Goal: Task Accomplishment & Management: Use online tool/utility

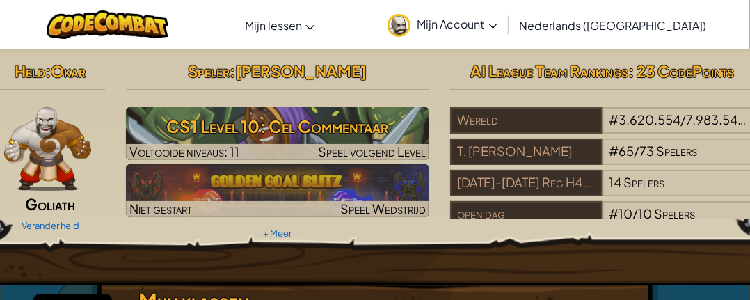
click at [0, 209] on h2 "Goliath" at bounding box center [50, 204] width 109 height 13
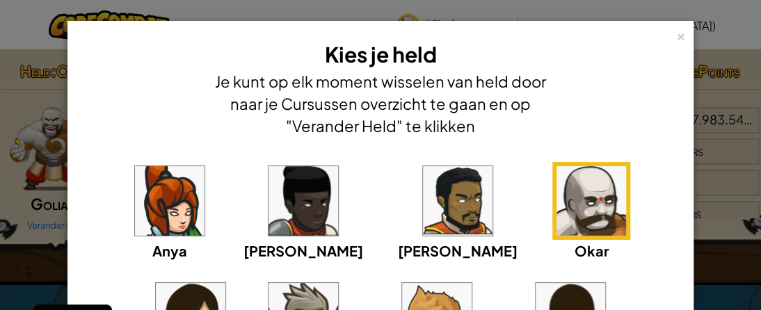
click at [675, 43] on div "× Kies je held Je kunt op elk moment wisselen van held door naar je Cursussen o…" at bounding box center [380, 89] width 611 height 120
click at [556, 220] on img at bounding box center [591, 201] width 70 height 70
click at [676, 38] on div "×" at bounding box center [681, 34] width 10 height 15
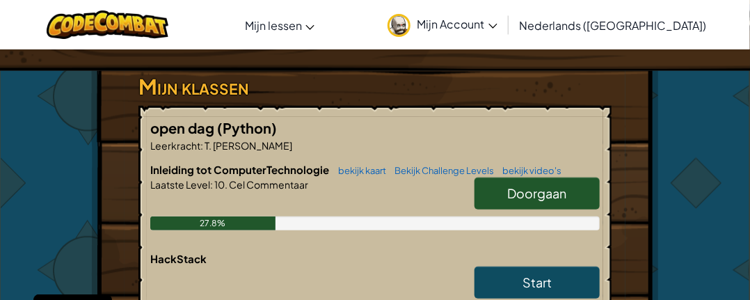
scroll to position [188, 0]
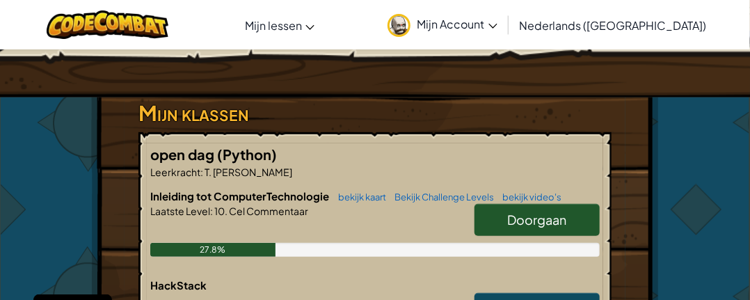
click at [553, 211] on span "Doorgaan" at bounding box center [537, 219] width 59 height 16
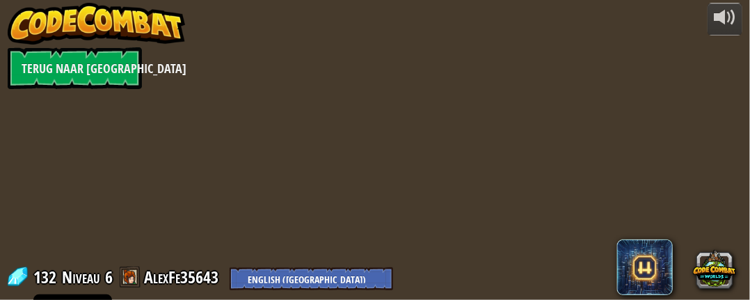
select select "nl-[GEOGRAPHIC_DATA]"
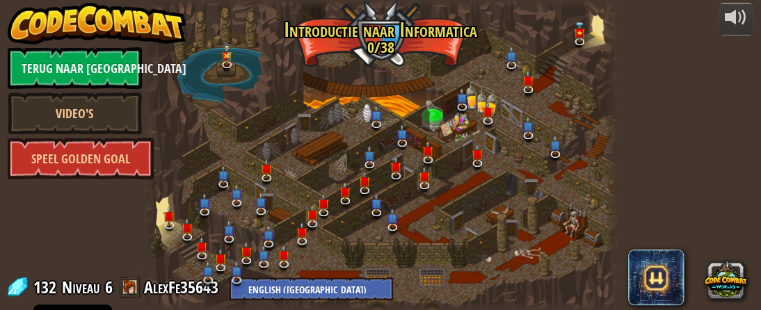
select select "nl-[GEOGRAPHIC_DATA]"
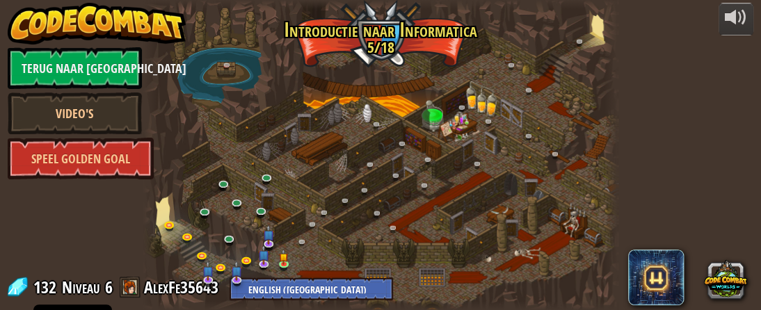
select select "nl-[GEOGRAPHIC_DATA]"
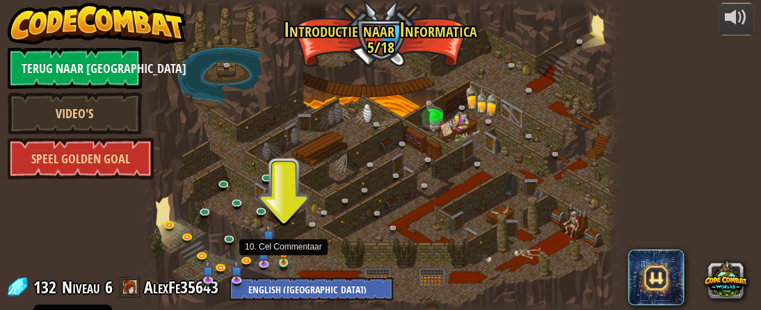
click at [285, 263] on div at bounding box center [284, 263] width 10 height 10
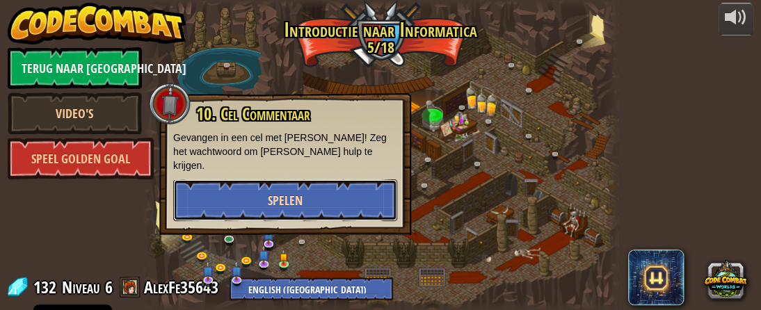
click at [308, 193] on button "Spelen" at bounding box center [285, 200] width 224 height 42
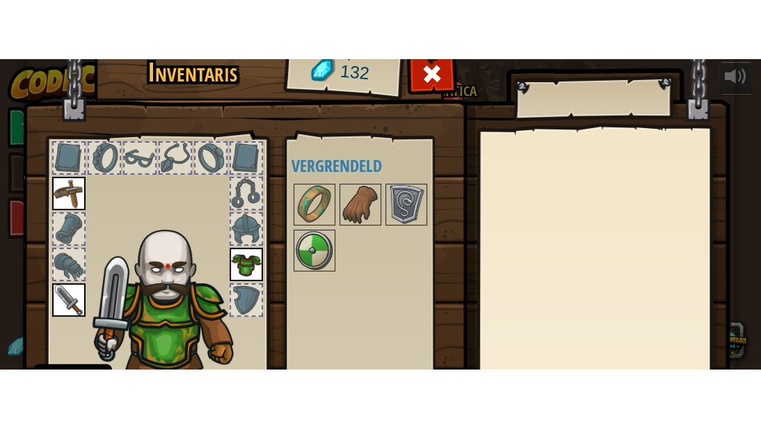
scroll to position [166, 0]
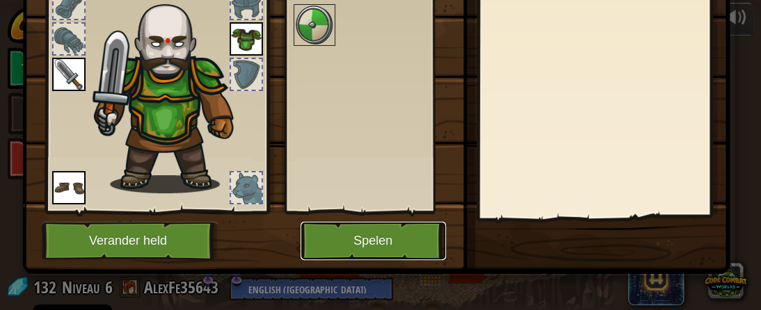
click at [330, 237] on button "Spelen" at bounding box center [372, 241] width 145 height 38
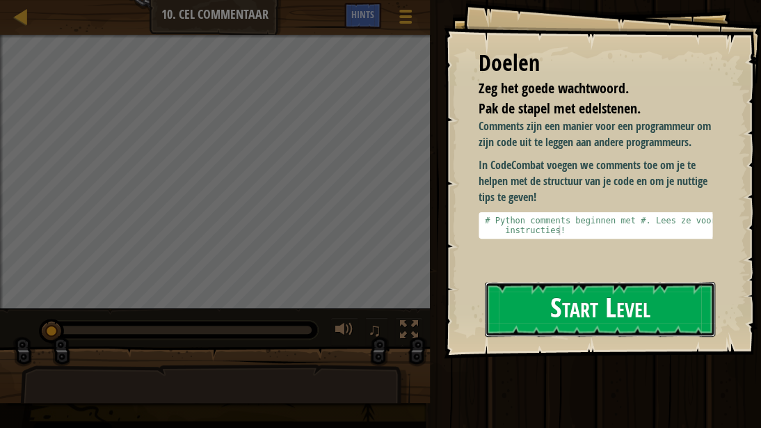
click at [588, 307] on button "Start Level" at bounding box center [600, 309] width 230 height 55
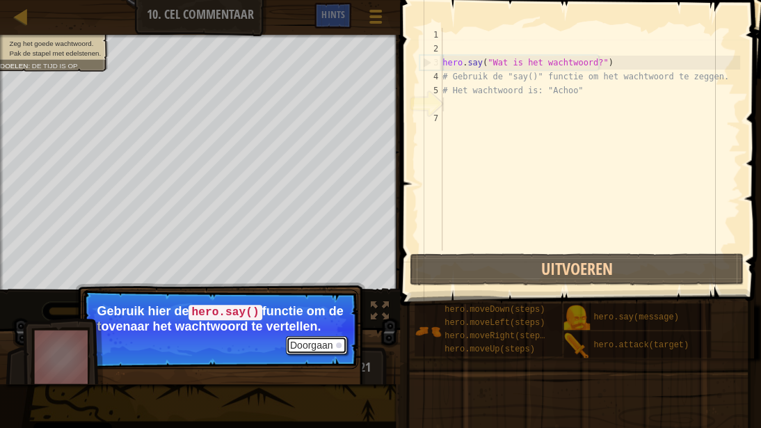
click at [320, 310] on button "Doorgaan" at bounding box center [317, 345] width 62 height 18
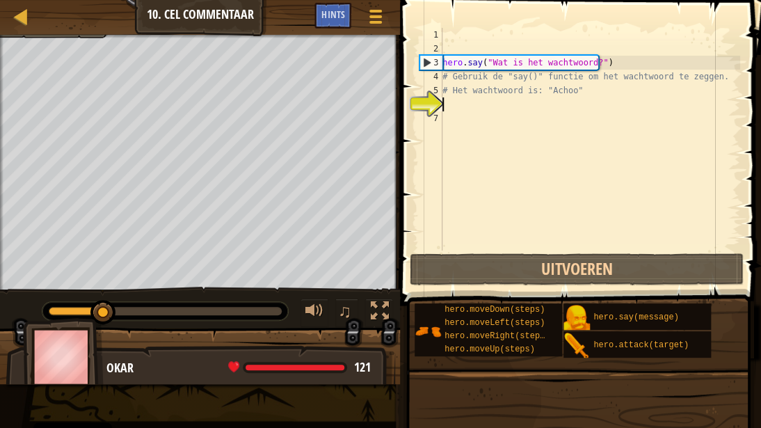
scroll to position [6, 0]
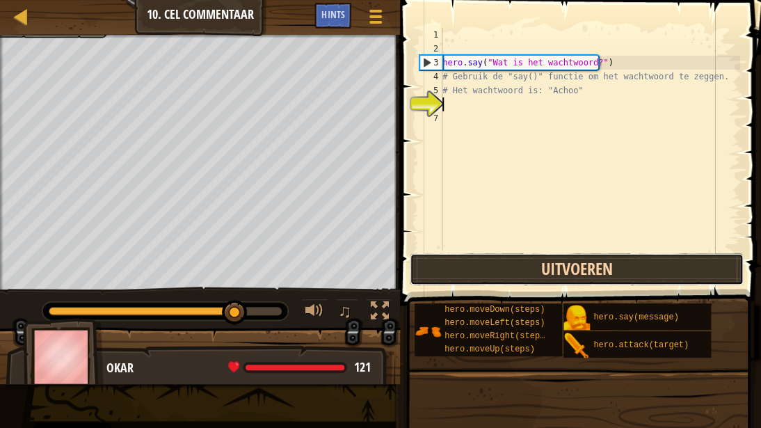
click at [530, 259] on button "Uitvoeren" at bounding box center [577, 269] width 334 height 32
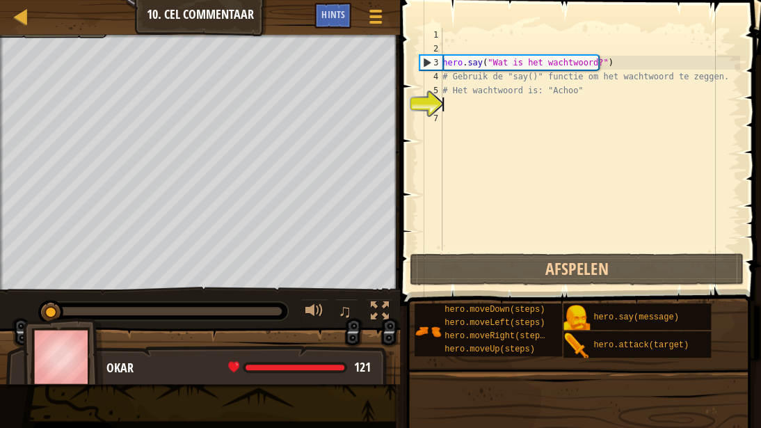
click at [524, 106] on div "hero . say ( "Wat is het wachtwoord?" ) # Gebruik de "say()" functie om het wac…" at bounding box center [590, 153] width 300 height 250
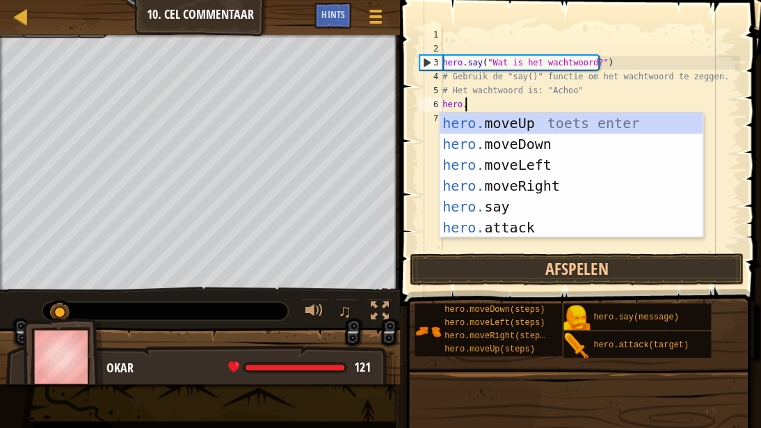
scroll to position [6, 1]
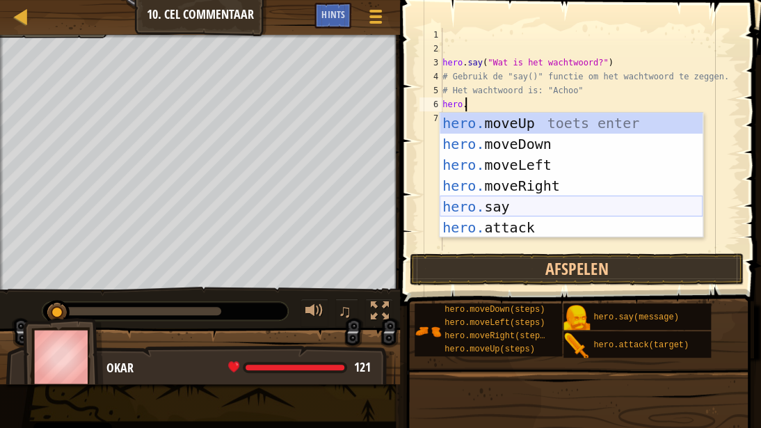
click at [492, 209] on div "hero. moveUp toets enter hero. moveDown toets enter hero. moveLeft toets enter …" at bounding box center [571, 196] width 263 height 167
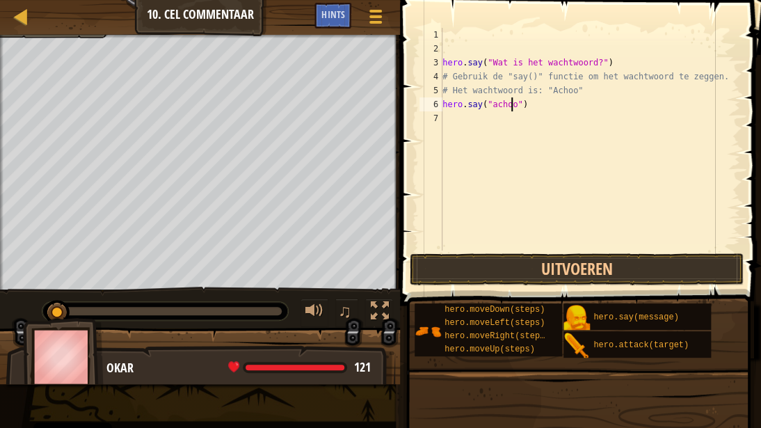
scroll to position [6, 6]
click at [525, 277] on button "Uitvoeren" at bounding box center [577, 269] width 334 height 32
click at [494, 106] on div "hero . say ( "Wat is het wachtwoord?" ) # Gebruik de "say()" functie om het wac…" at bounding box center [590, 153] width 300 height 250
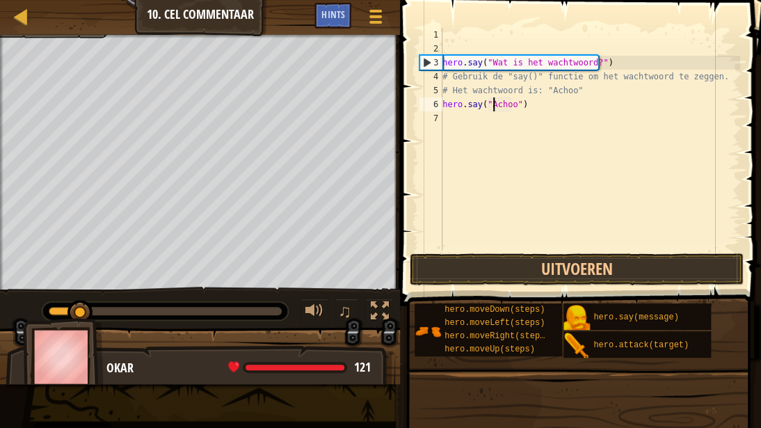
scroll to position [6, 4]
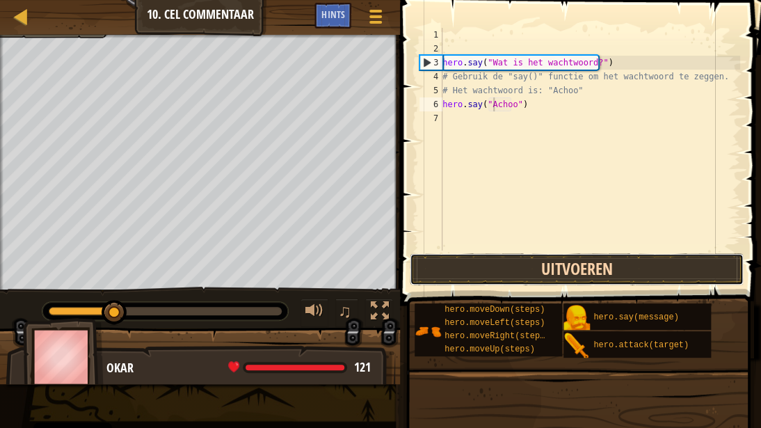
click at [506, 262] on button "Uitvoeren" at bounding box center [577, 269] width 334 height 32
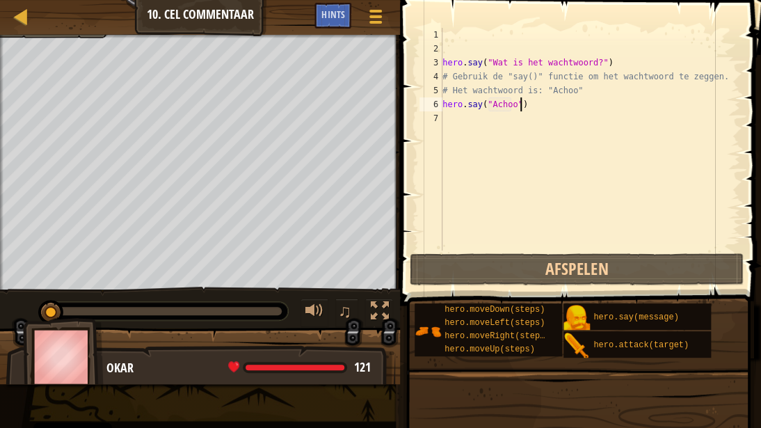
click at [571, 100] on div "hero . say ( "Wat is het wachtwoord?" ) # Gebruik de "say()" functie om het wac…" at bounding box center [590, 153] width 300 height 250
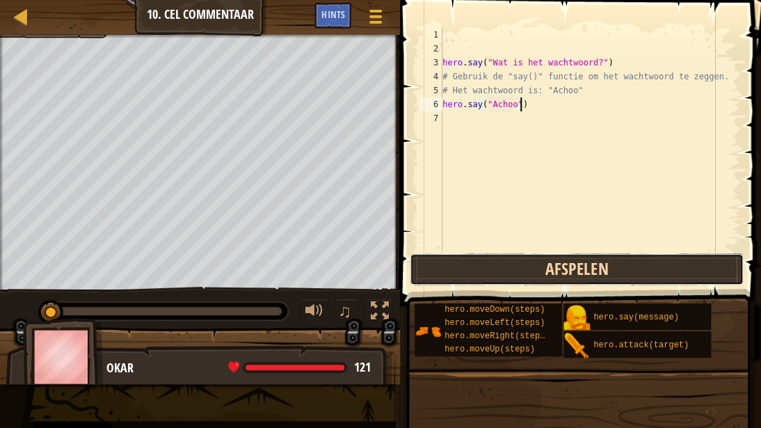
click at [534, 257] on button "Afspelen" at bounding box center [577, 269] width 334 height 32
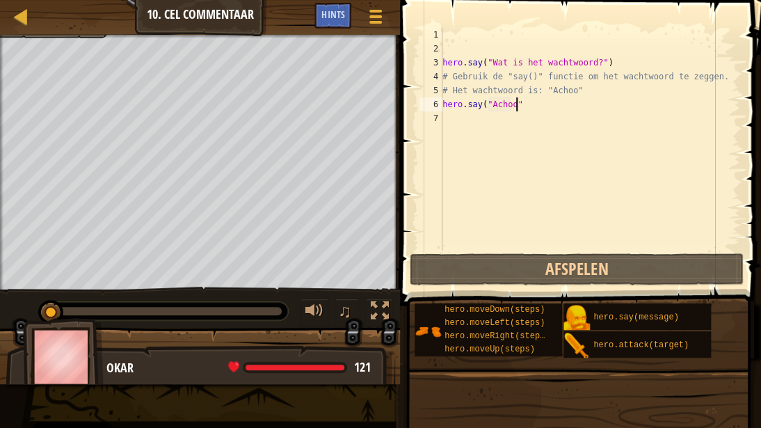
type textarea "h"
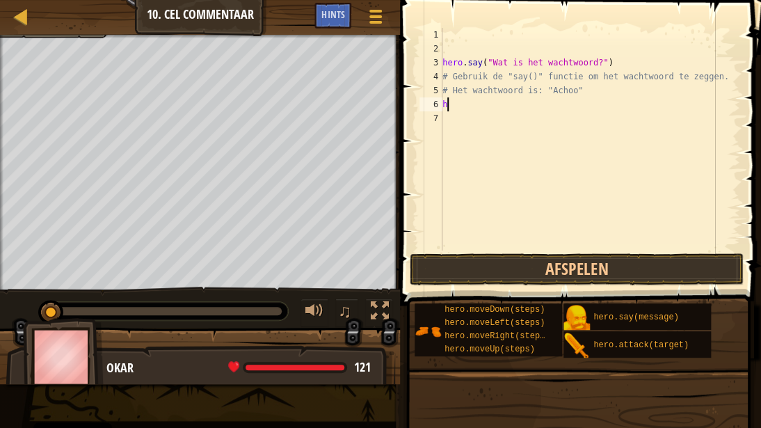
scroll to position [6, 0]
click at [593, 61] on div "hero . say ( "Wat is het wachtwoord?" ) # Gebruik de "say()" functie om het wac…" at bounding box center [590, 153] width 300 height 250
click at [588, 58] on div "hero . say ( "Wat is het wachtwoord?" ) # Gebruik de "say()" functie om het wac…" at bounding box center [590, 153] width 300 height 250
type textarea "hero.say("Achoo")"
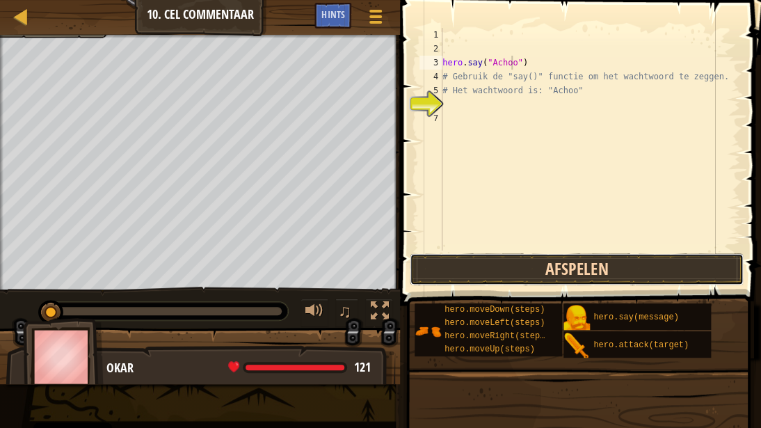
click at [548, 262] on button "Afspelen" at bounding box center [577, 269] width 334 height 32
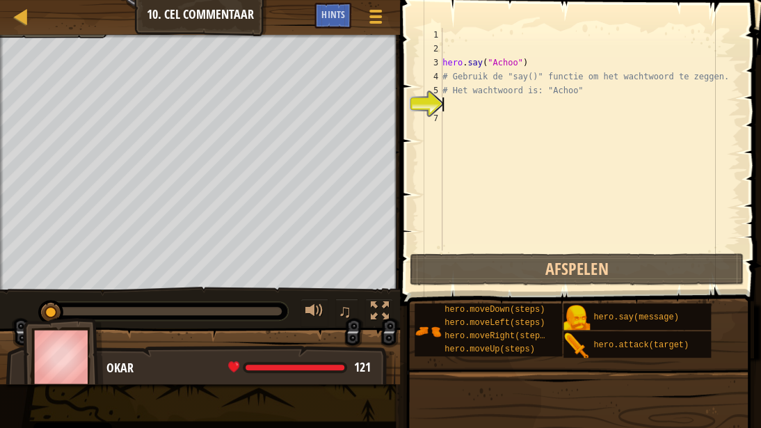
click at [474, 106] on div "hero . say ( "Achoo" ) # Gebruik de "say()" functie om het wachtwoord te zeggen…" at bounding box center [590, 153] width 300 height 250
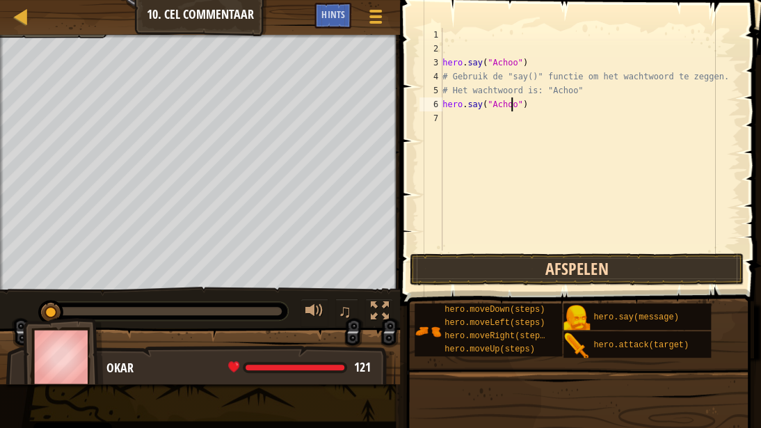
type textarea "hero.say("Achoo")"
click at [530, 268] on button "Afspelen" at bounding box center [577, 269] width 334 height 32
click at [474, 282] on button "Afspelen" at bounding box center [577, 269] width 334 height 32
click at [455, 275] on button "Afspelen" at bounding box center [577, 269] width 334 height 32
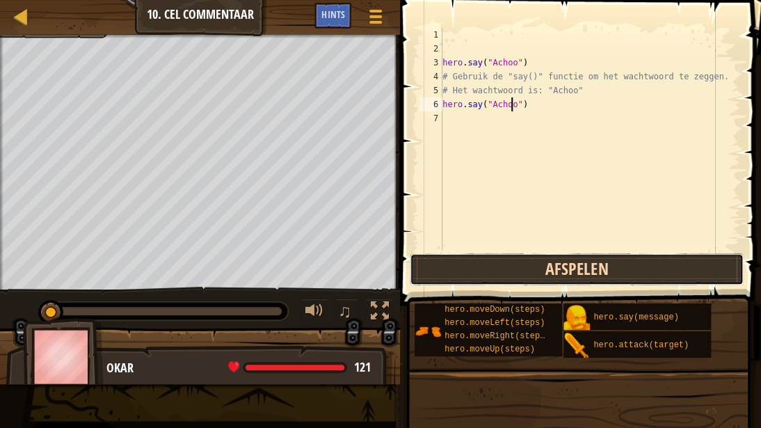
click at [455, 275] on button "Afspelen" at bounding box center [577, 269] width 334 height 32
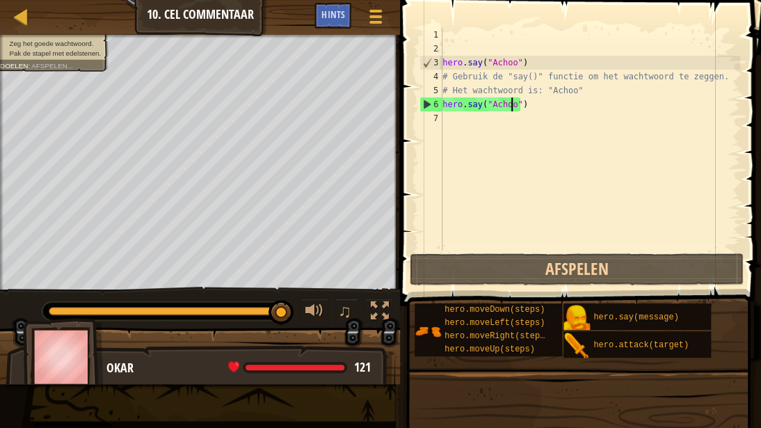
drag, startPoint x: 54, startPoint y: 314, endPoint x: 362, endPoint y: 305, distance: 307.6
click at [362, 305] on div "♫" at bounding box center [200, 308] width 400 height 42
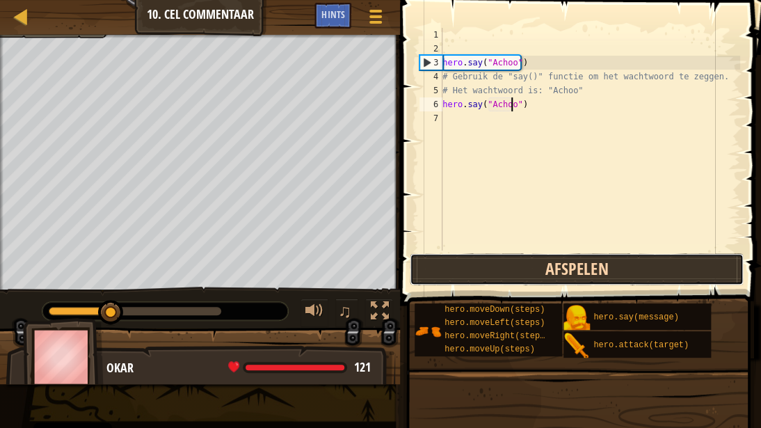
click at [467, 262] on button "Afspelen" at bounding box center [577, 269] width 334 height 32
click at [455, 267] on button "Afspelen" at bounding box center [577, 269] width 334 height 32
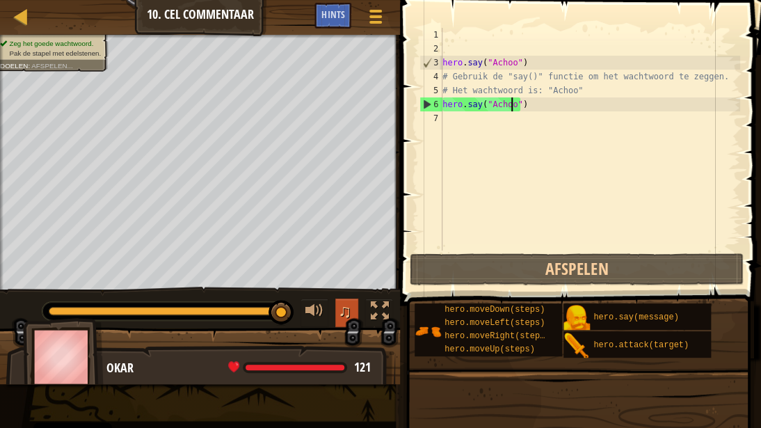
drag, startPoint x: 49, startPoint y: 308, endPoint x: 342, endPoint y: 318, distance: 293.0
click at [342, 310] on div "♫" at bounding box center [200, 308] width 400 height 42
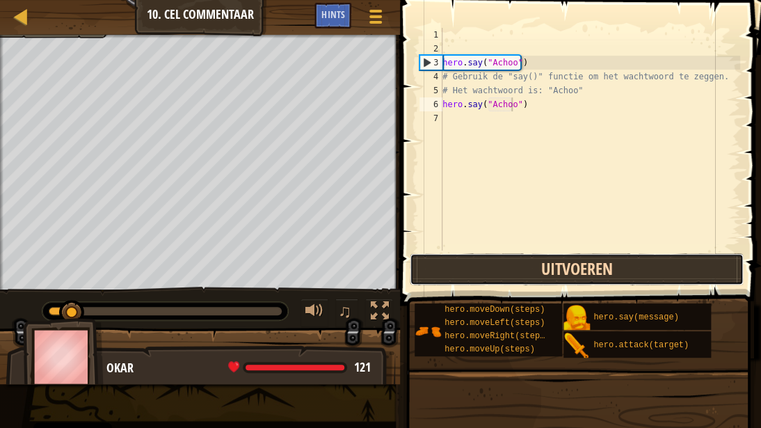
click at [475, 273] on button "Uitvoeren" at bounding box center [577, 269] width 334 height 32
click at [475, 273] on button "Afspelen" at bounding box center [577, 269] width 334 height 32
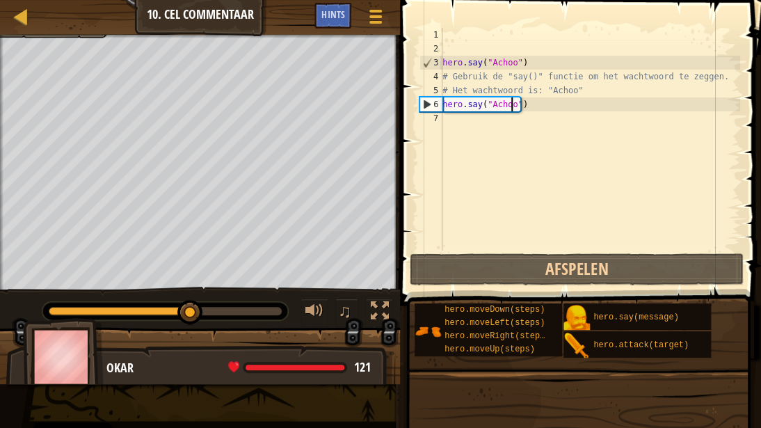
drag, startPoint x: 49, startPoint y: 312, endPoint x: 191, endPoint y: 326, distance: 141.9
click at [191, 310] on div "♫" at bounding box center [200, 308] width 400 height 42
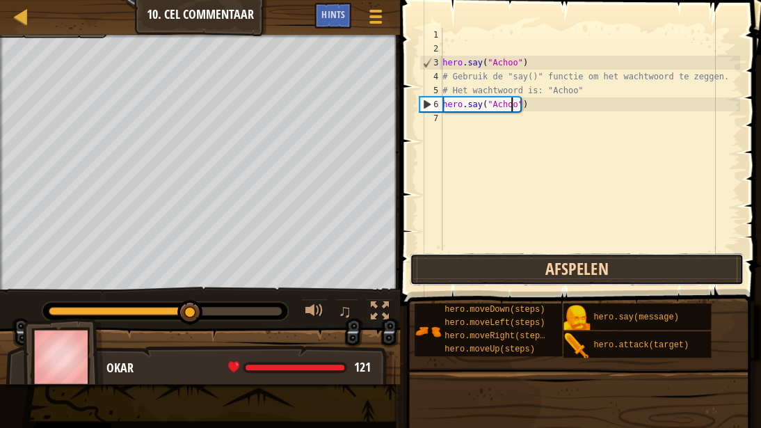
click at [573, 264] on button "Afspelen" at bounding box center [577, 269] width 334 height 32
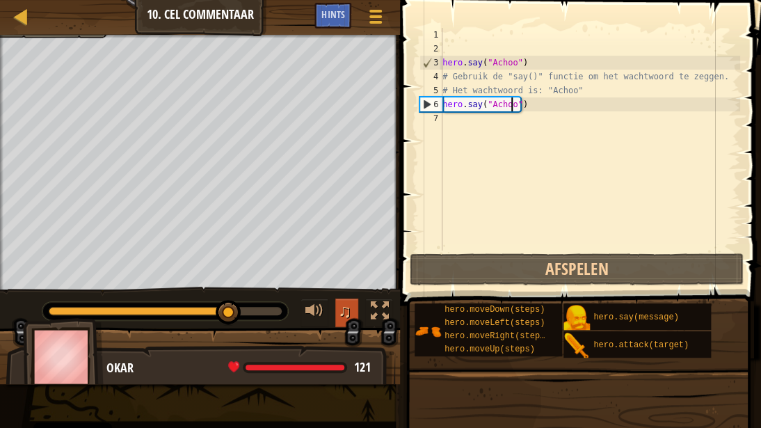
drag, startPoint x: 52, startPoint y: 306, endPoint x: 344, endPoint y: 300, distance: 291.5
click at [344, 300] on div "♫" at bounding box center [200, 308] width 400 height 42
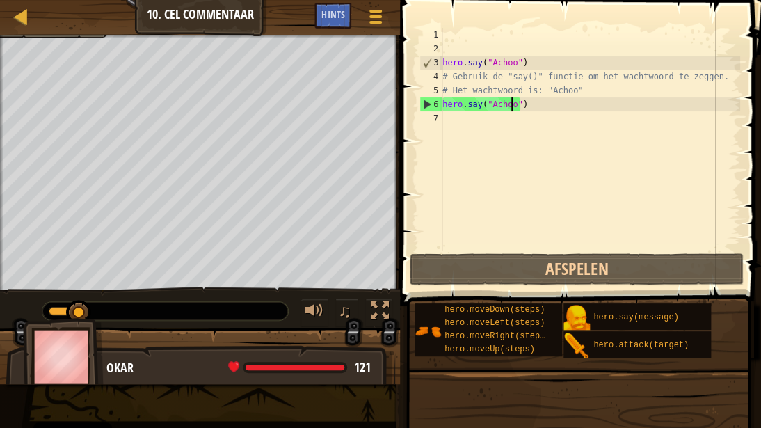
click at [483, 122] on div "hero . say ( "Achoo" ) # Gebruik de "say()" functie om het wachtwoord te zeggen…" at bounding box center [590, 153] width 300 height 250
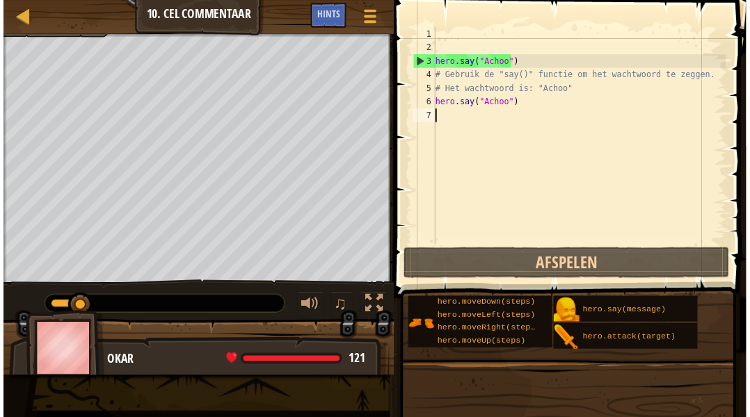
scroll to position [6, 0]
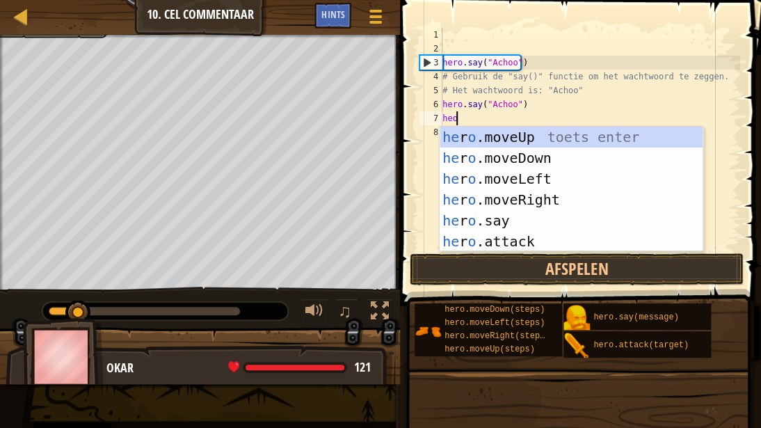
type textarea "heo"
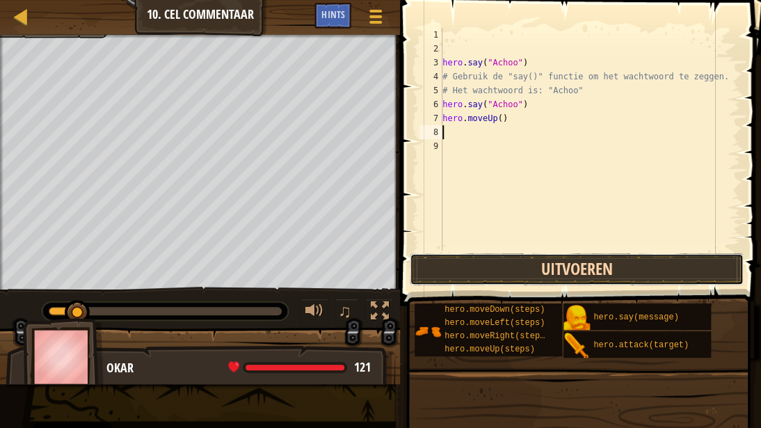
click at [492, 267] on button "Uitvoeren" at bounding box center [577, 269] width 334 height 32
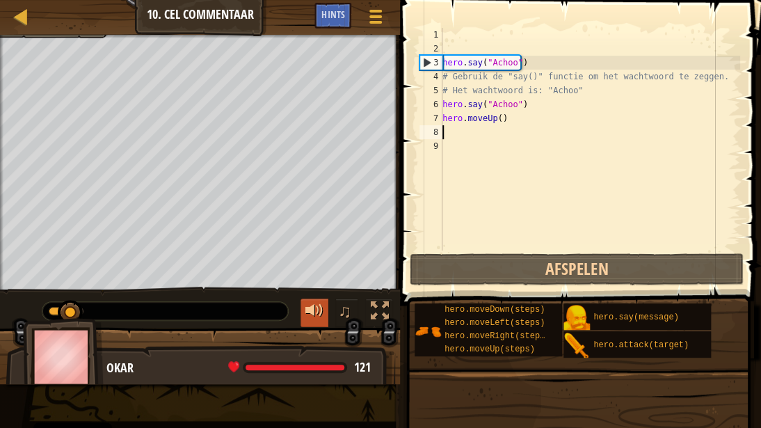
drag, startPoint x: 45, startPoint y: 311, endPoint x: 303, endPoint y: 312, distance: 258.7
click at [303, 310] on div "♫" at bounding box center [200, 308] width 400 height 42
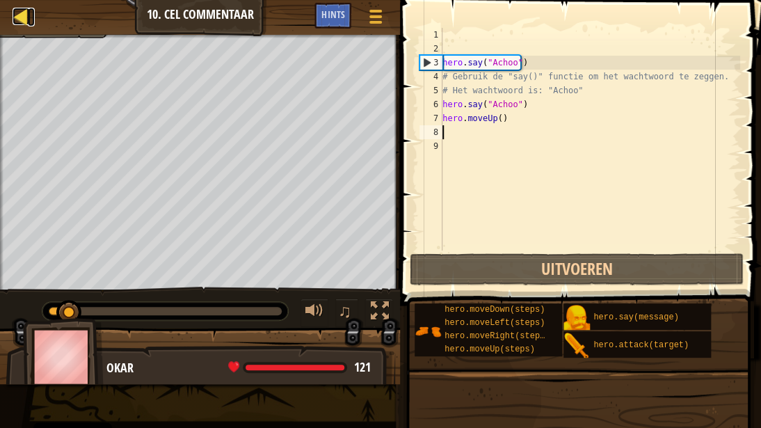
click at [19, 14] on div at bounding box center [21, 16] width 17 height 17
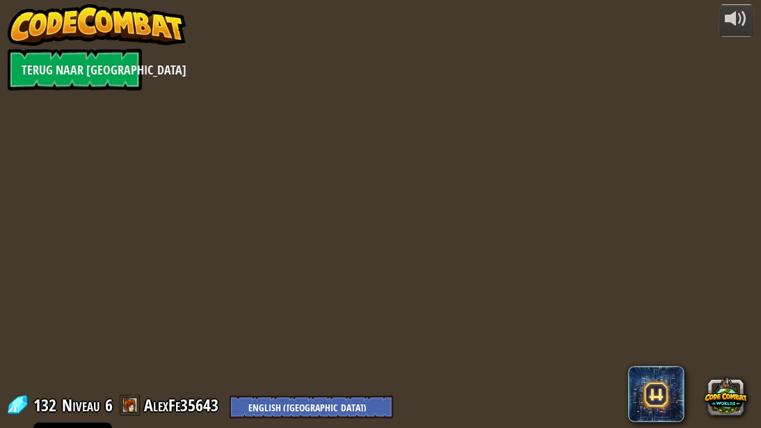
select select "nl-[GEOGRAPHIC_DATA]"
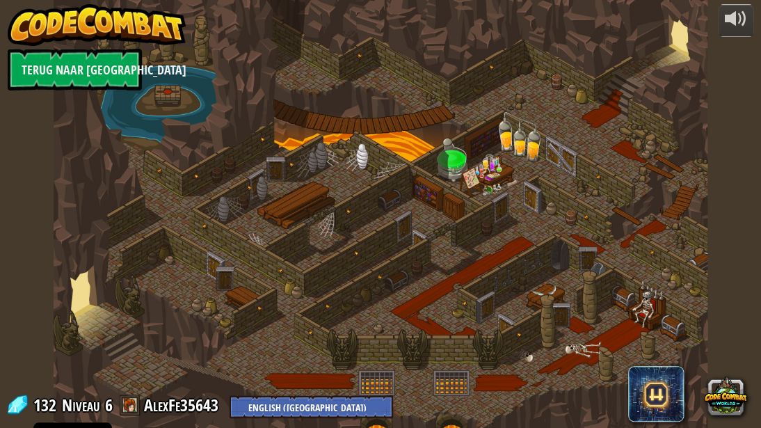
select select "nl-[GEOGRAPHIC_DATA]"
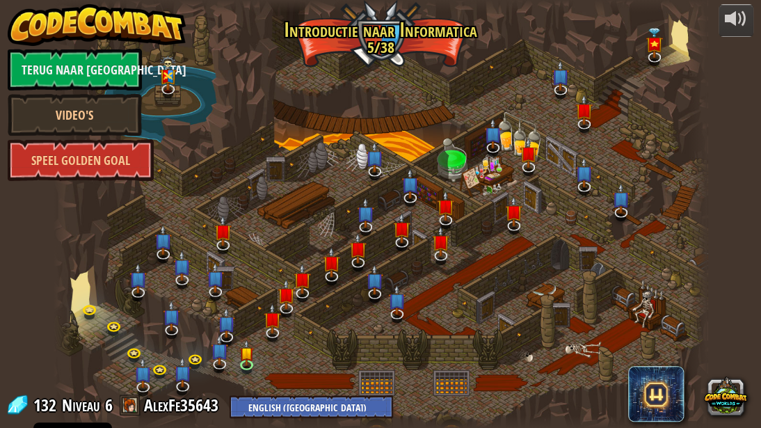
select select "nl-[GEOGRAPHIC_DATA]"
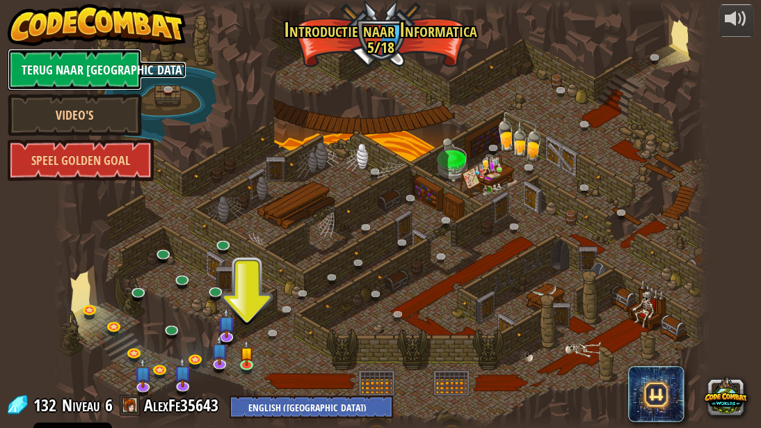
click at [83, 67] on link "Terug naar [GEOGRAPHIC_DATA]" at bounding box center [75, 70] width 134 height 42
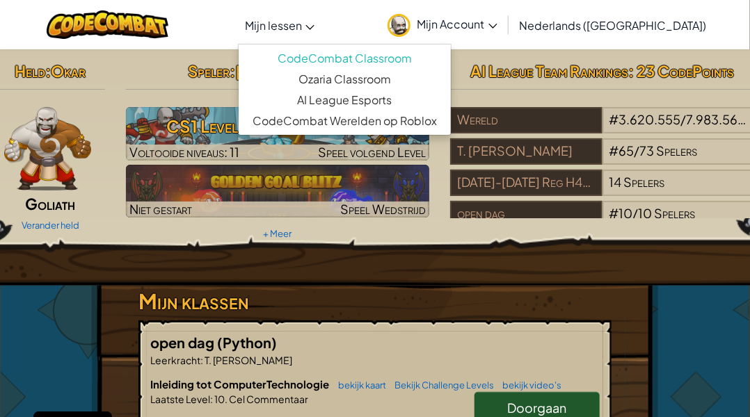
click at [321, 34] on link "Mijn lessen" at bounding box center [279, 25] width 83 height 38
